Goal: Transaction & Acquisition: Purchase product/service

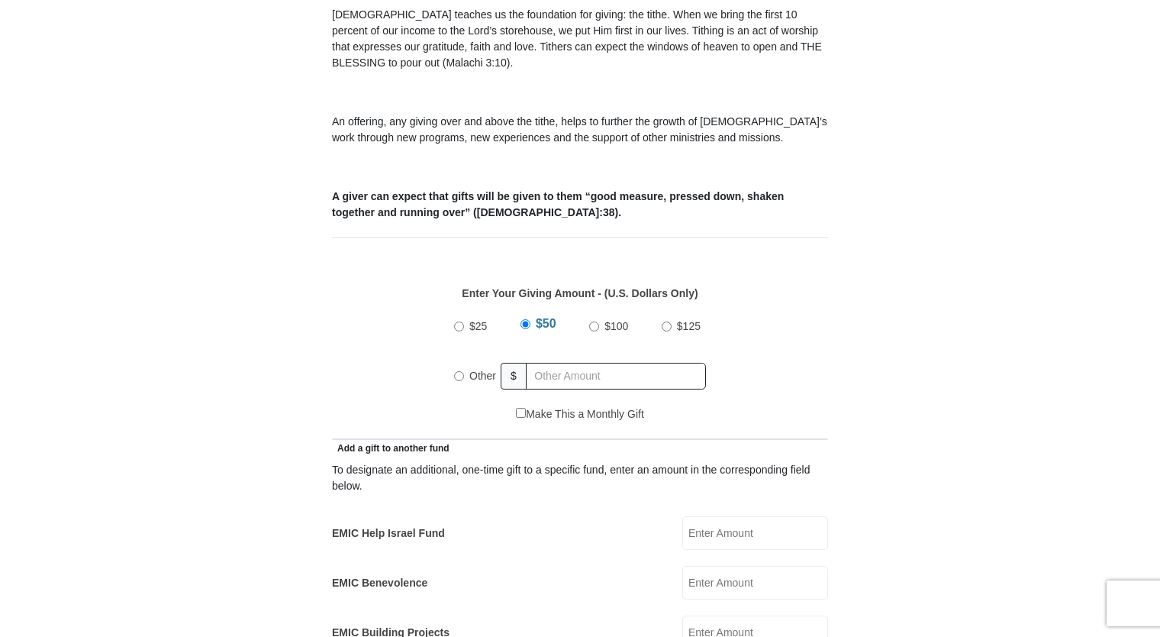
scroll to position [508, 0]
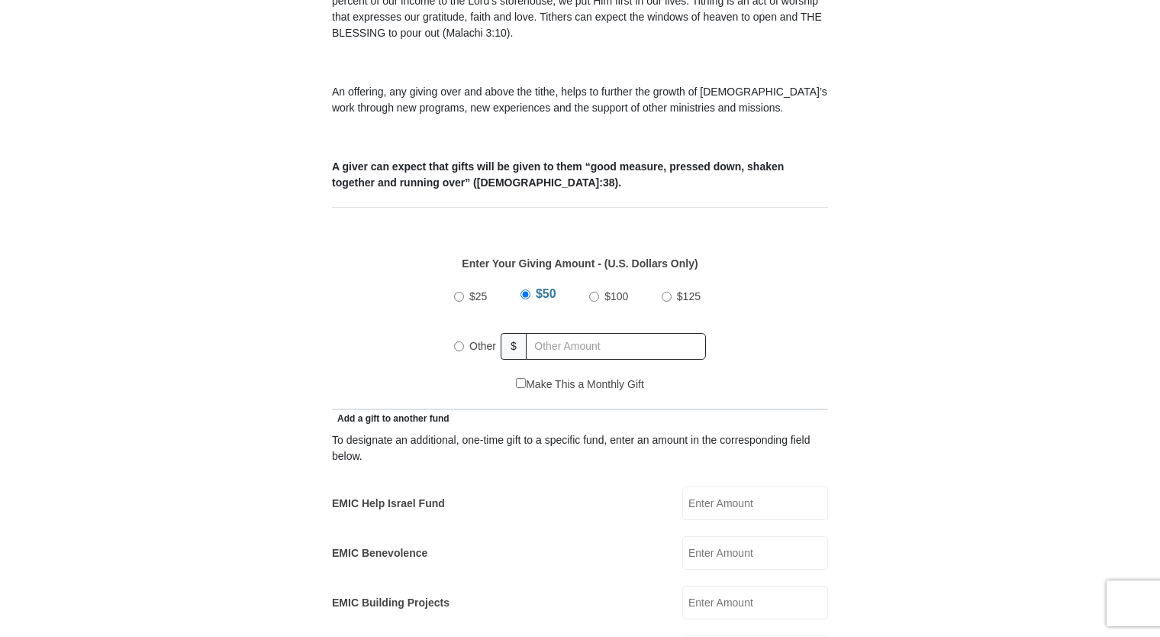
click at [455, 341] on input "Other" at bounding box center [459, 346] width 10 height 10
radio input "true"
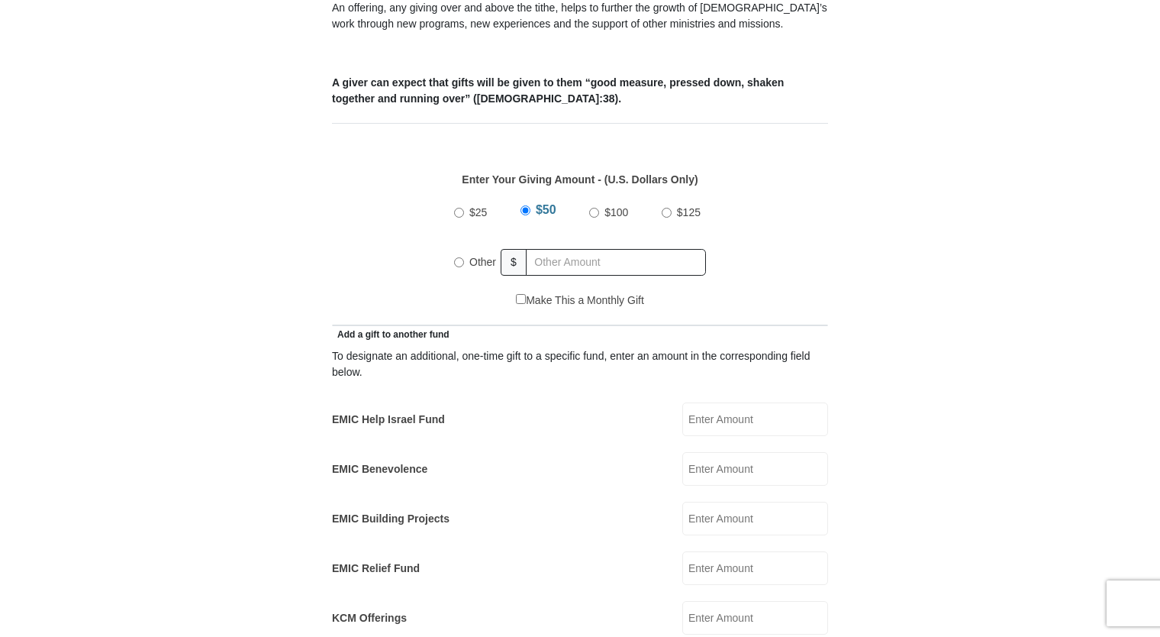
scroll to position [611, 0]
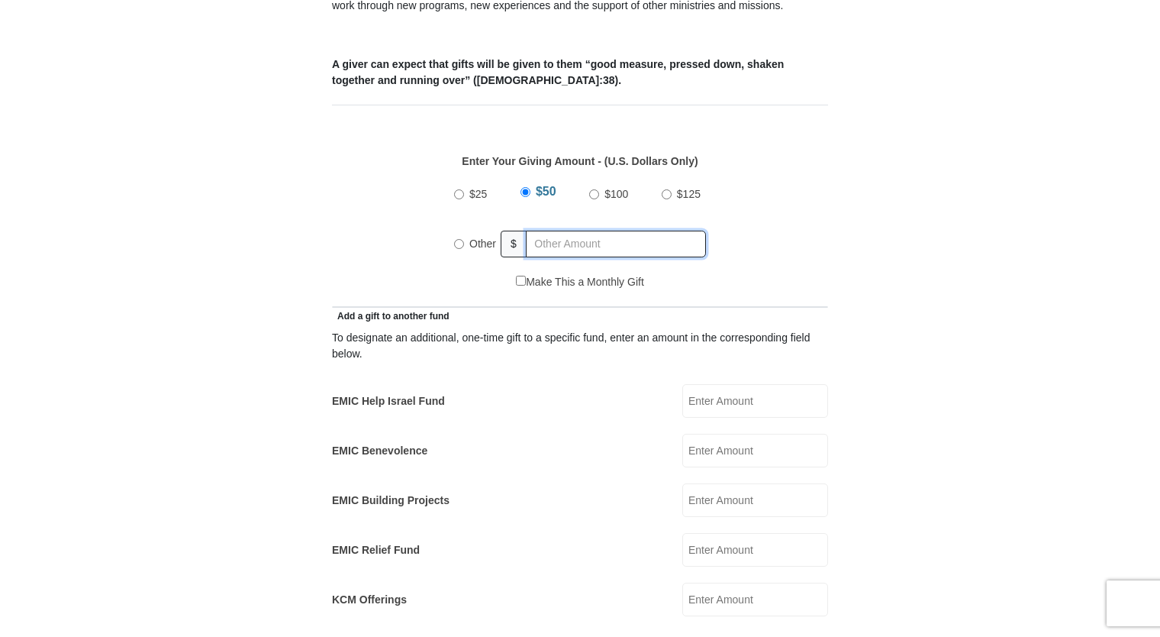
radio input "true"
click at [586, 231] on input "text" at bounding box center [618, 244] width 175 height 27
type input "2.00"
type input "Dwight"
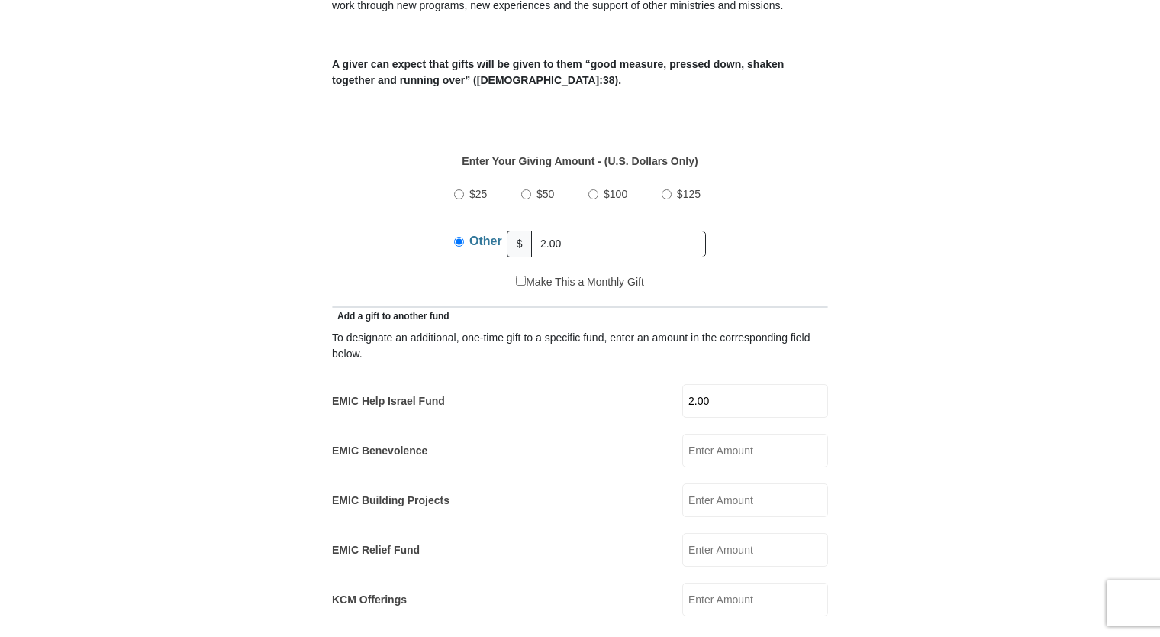
type input "Fennell"
type input "djfennjr@aol.com"
type input "3662 Bentridge Ct"
type input "Tyler"
select select "TX"
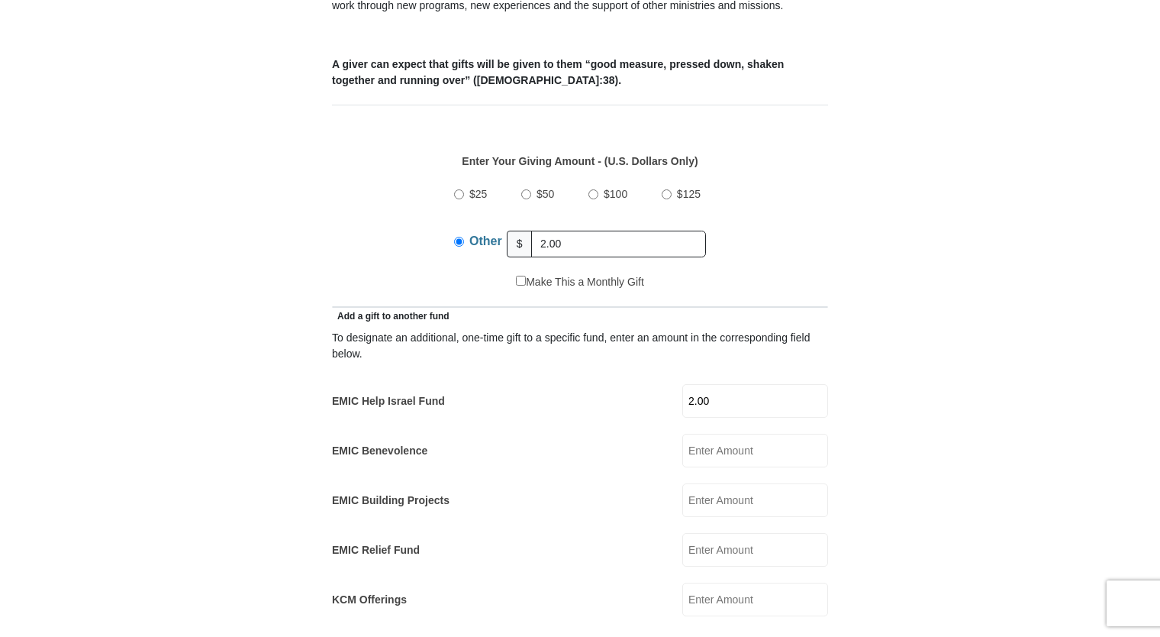
type input "75707"
type input "9035656786"
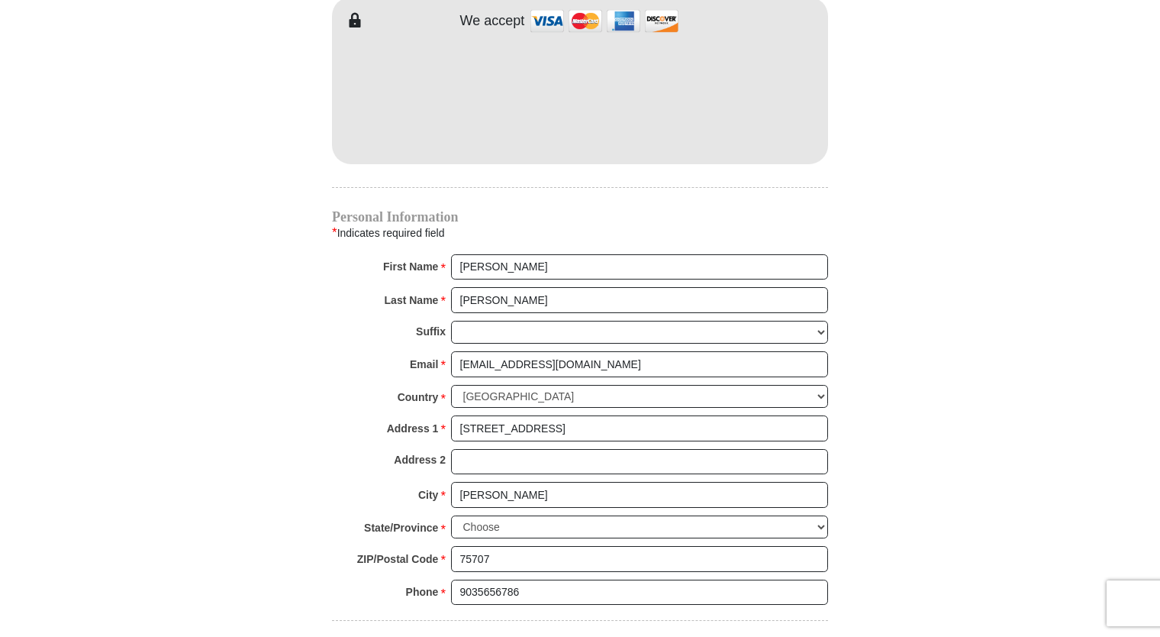
scroll to position [1374, 0]
click at [495, 319] on select "Jr Sr I II III IV V VI" at bounding box center [639, 331] width 377 height 24
select select "Jr"
click at [451, 319] on select "Jr Sr I II III IV V VI" at bounding box center [639, 331] width 377 height 24
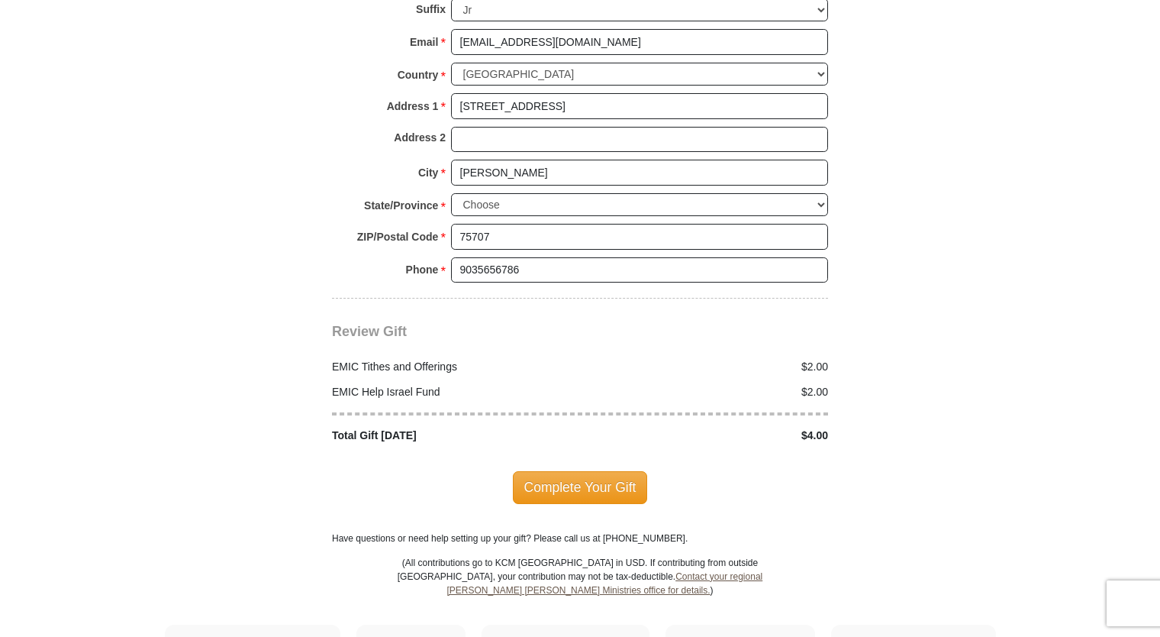
scroll to position [1832, 0]
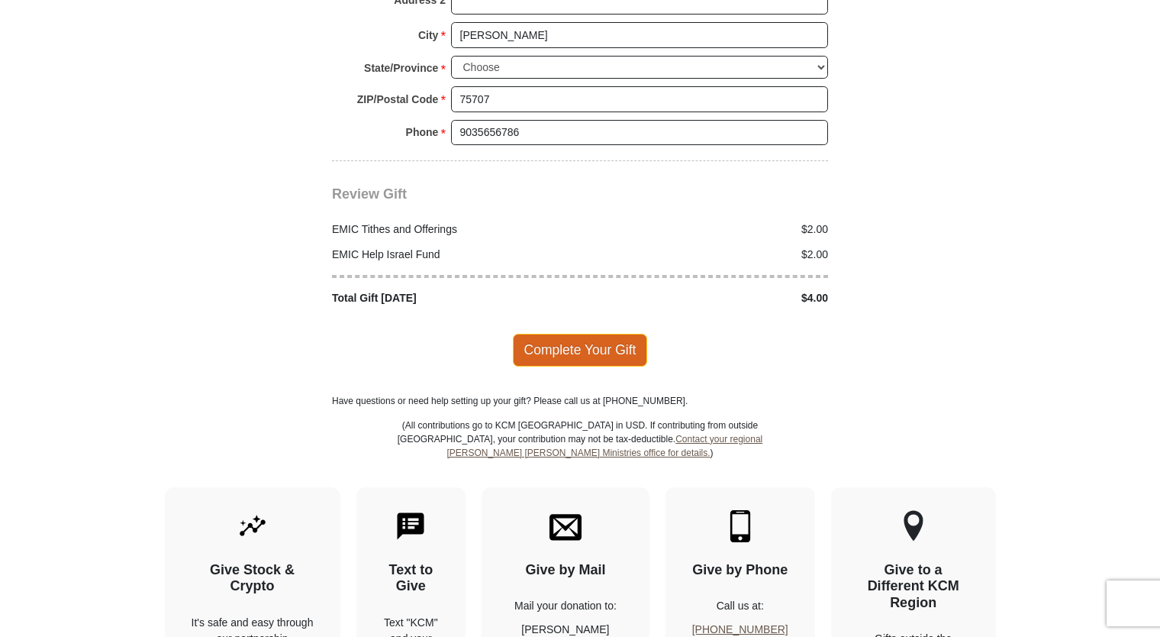
click at [592, 334] on span "Complete Your Gift" at bounding box center [580, 350] width 135 height 32
